Goal: Check status: Check status

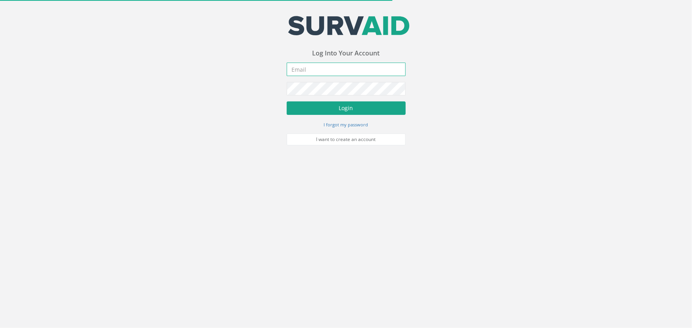
type input "[PERSON_NAME][EMAIL_ADDRESS][PERSON_NAME][DOMAIN_NAME]"
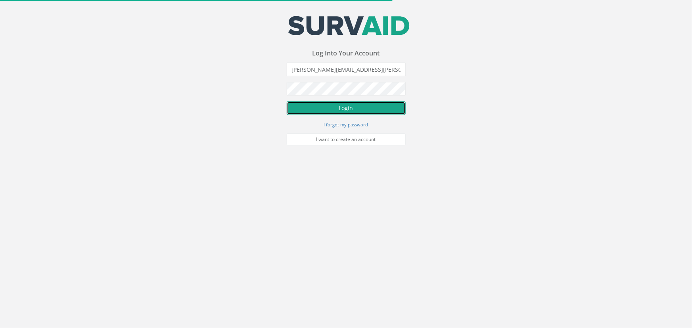
click at [355, 107] on button "Login" at bounding box center [346, 107] width 119 height 13
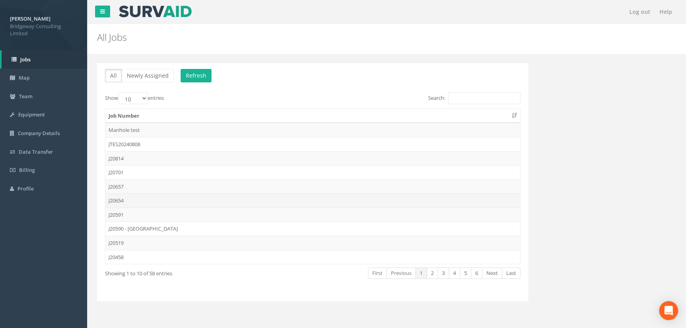
click at [130, 201] on td "J20654" at bounding box center [312, 200] width 415 height 14
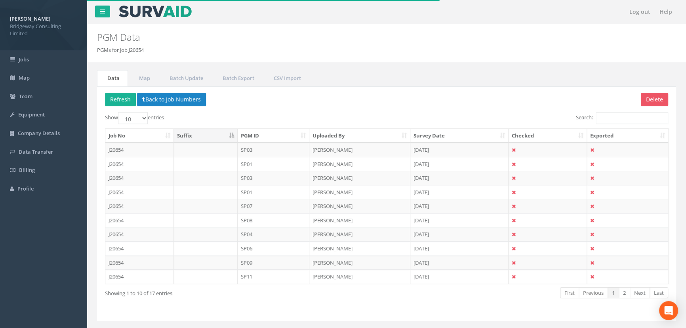
click at [266, 130] on th "PGM ID" at bounding box center [274, 136] width 72 height 14
click at [262, 136] on th "PGM ID" at bounding box center [274, 136] width 72 height 14
click at [185, 100] on button "Back to Job Numbers" at bounding box center [171, 99] width 69 height 13
